Goal: Task Accomplishment & Management: Manage account settings

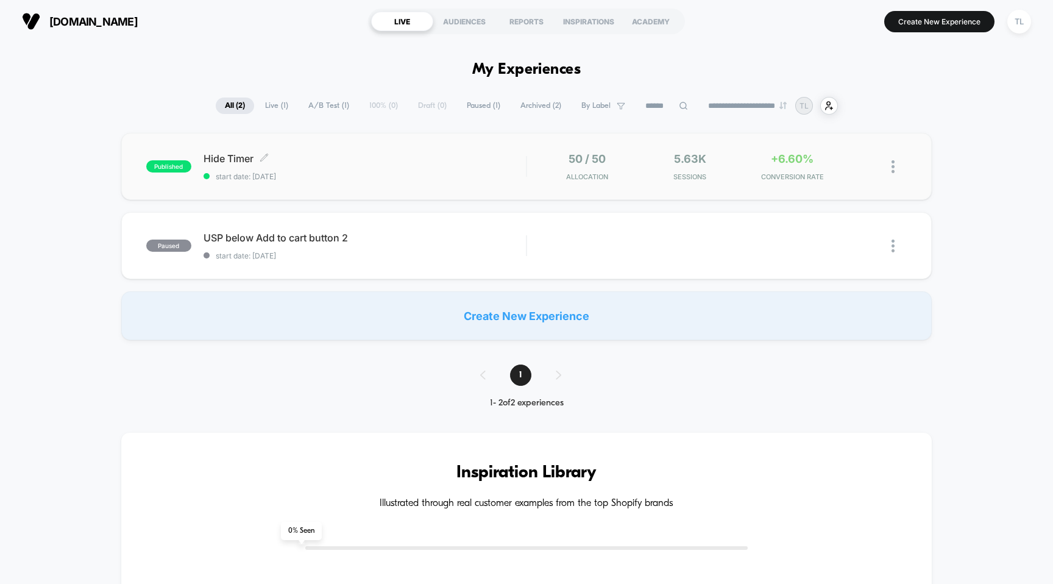
click at [400, 173] on span "start date: [DATE]" at bounding box center [365, 176] width 323 height 9
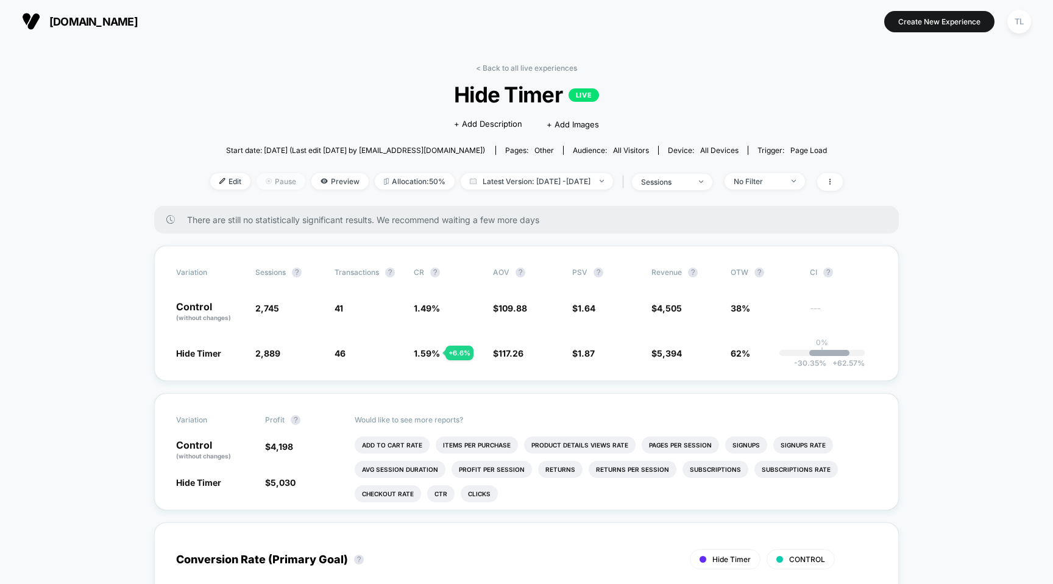
click at [257, 185] on span "Pause" at bounding box center [281, 181] width 49 height 16
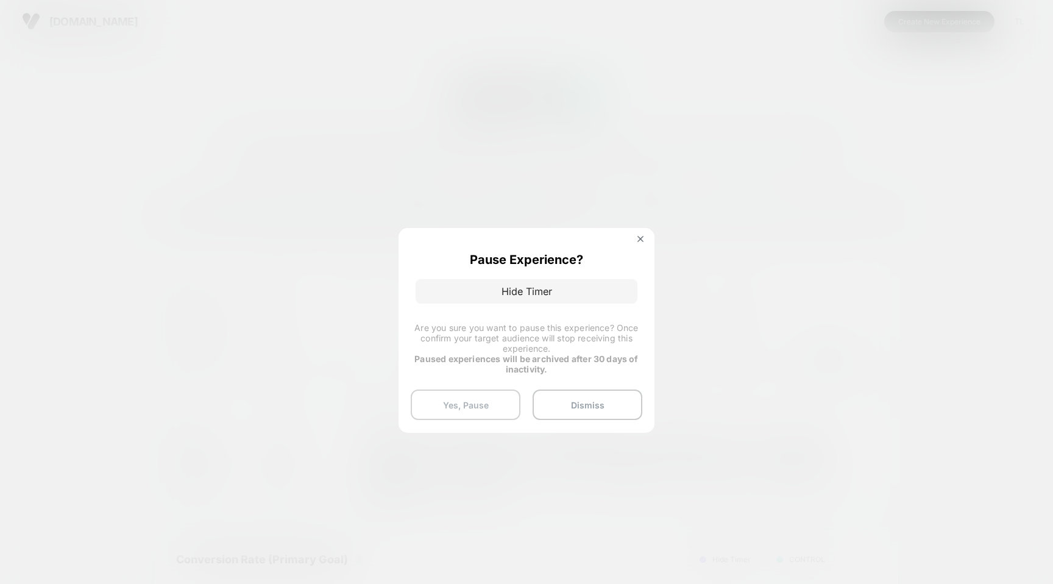
click at [448, 395] on button "Yes, Pause" at bounding box center [466, 404] width 110 height 30
